Goal: Browse casually: Explore the website without a specific task or goal

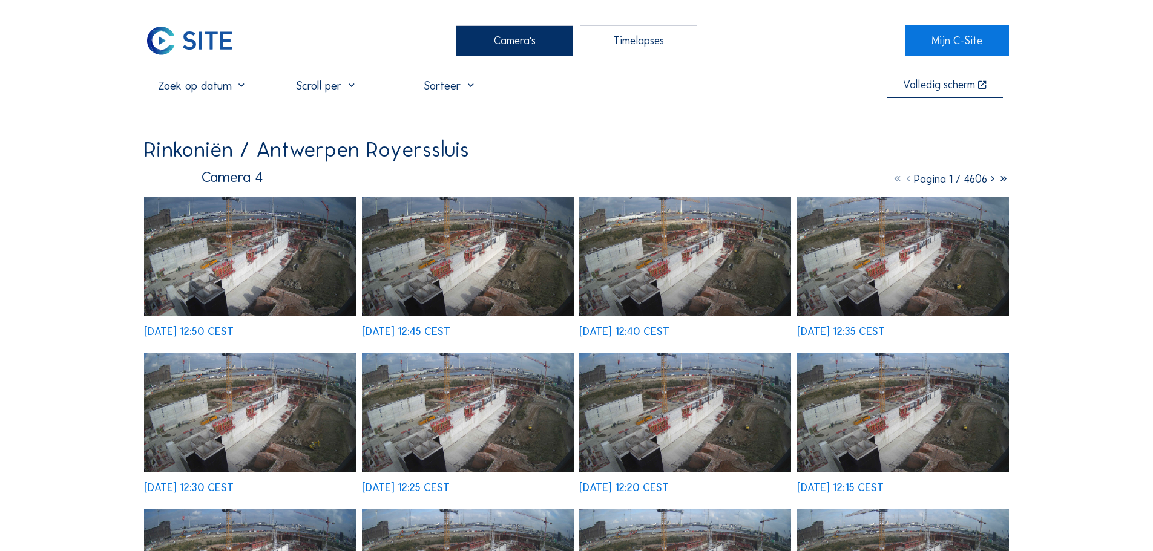
click at [237, 252] on div "[DATE] 12:50 CEST" at bounding box center [250, 267] width 212 height 141
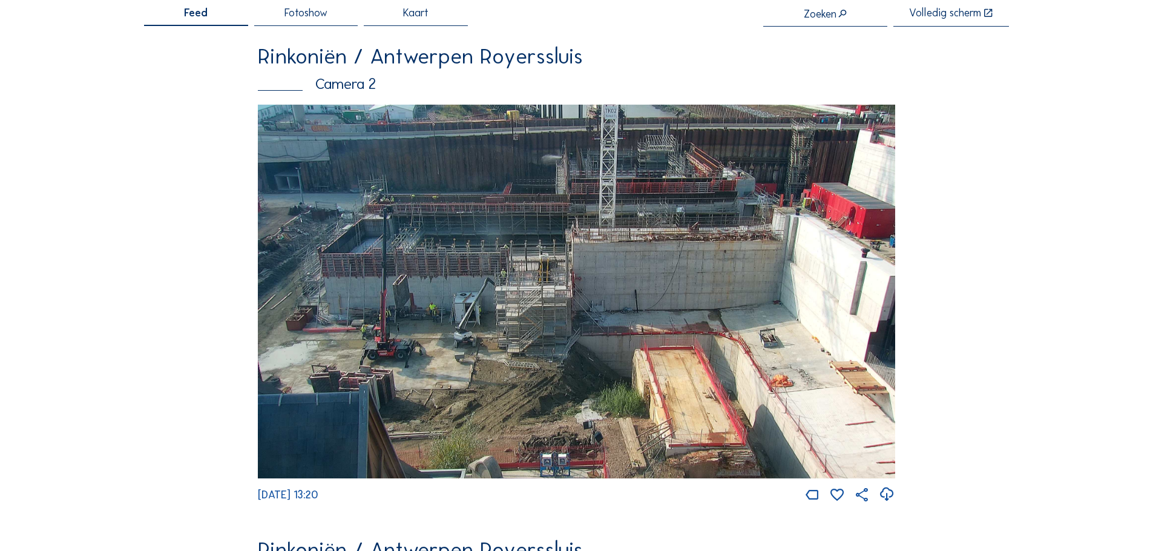
scroll to position [182, 0]
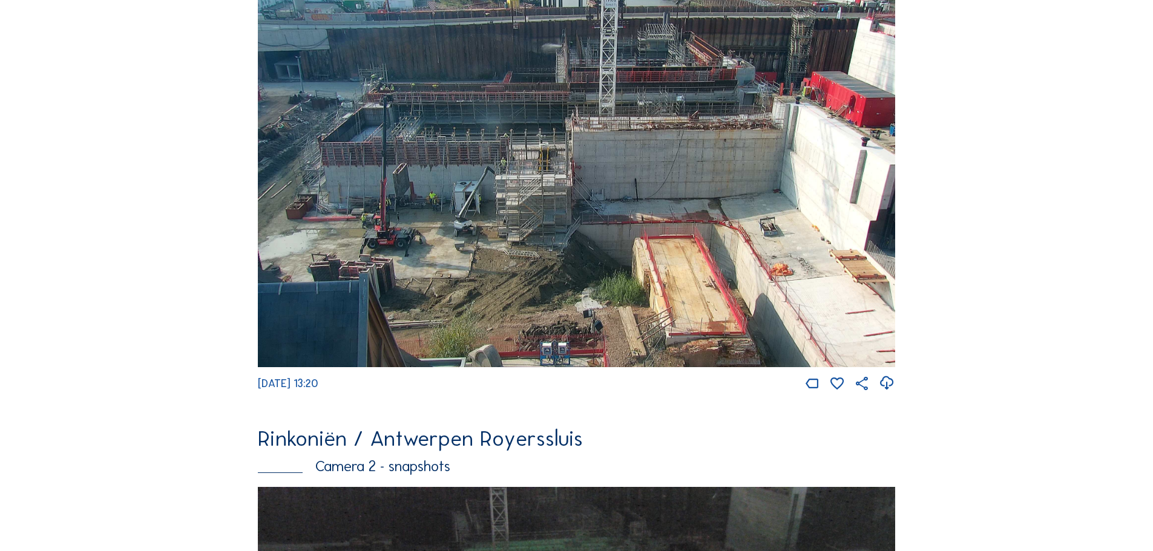
click at [674, 249] on img at bounding box center [576, 180] width 637 height 374
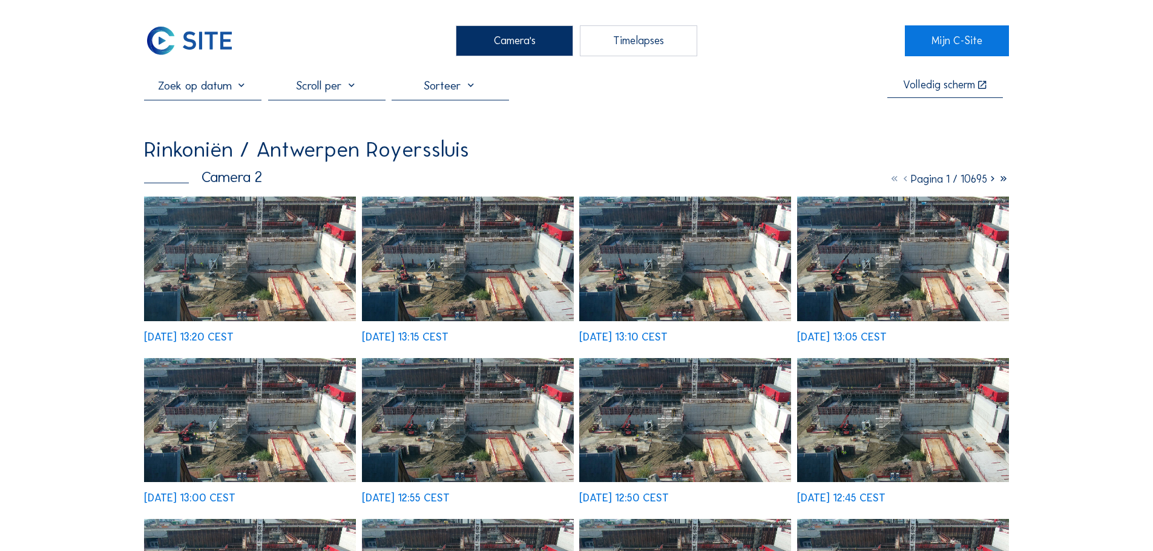
click at [231, 223] on img at bounding box center [250, 259] width 212 height 124
